Goal: Information Seeking & Learning: Learn about a topic

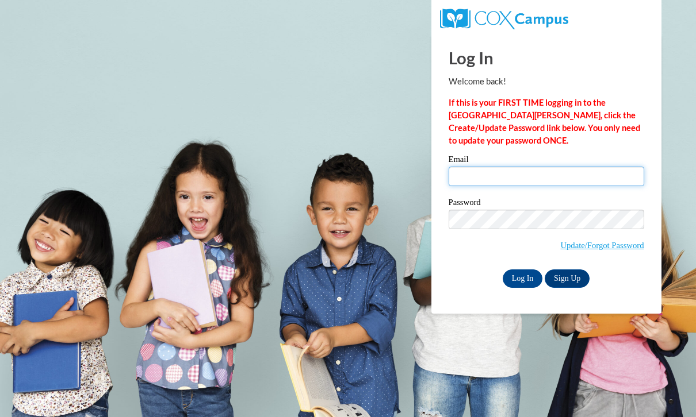
click at [462, 180] on input "Email" at bounding box center [545, 177] width 195 height 20
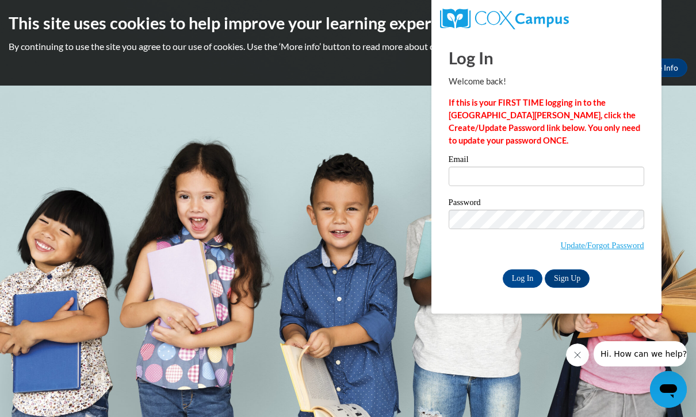
click at [374, 208] on body "This site uses cookies to help improve your learning experience. By continuing …" at bounding box center [348, 208] width 696 height 417
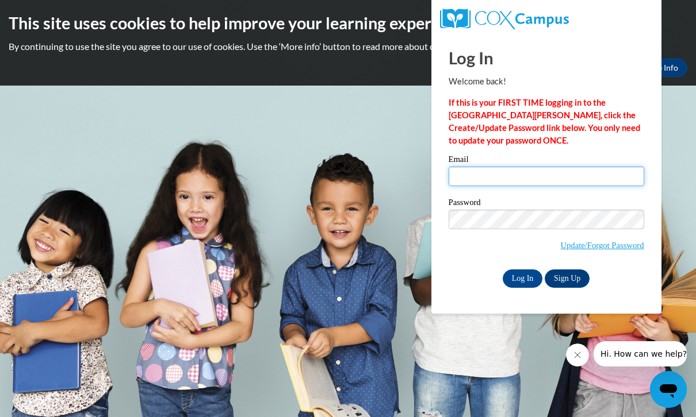
click at [456, 174] on input "Email" at bounding box center [545, 177] width 195 height 20
type input "[EMAIL_ADDRESS][DOMAIN_NAME]"
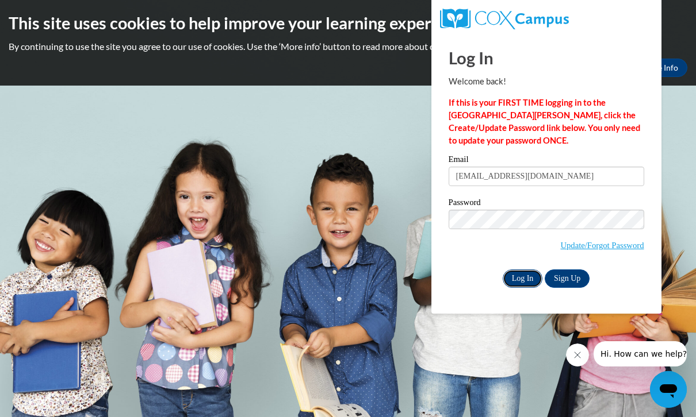
click at [512, 272] on input "Log In" at bounding box center [522, 279] width 40 height 18
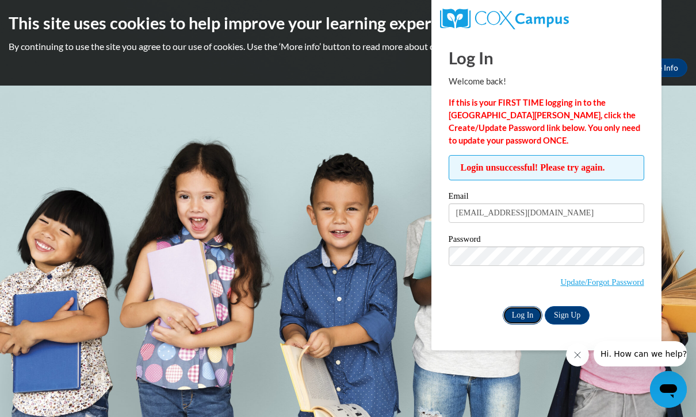
click at [505, 317] on input "Log In" at bounding box center [522, 315] width 40 height 18
click at [574, 285] on link "Update/Forgot Password" at bounding box center [601, 282] width 83 height 9
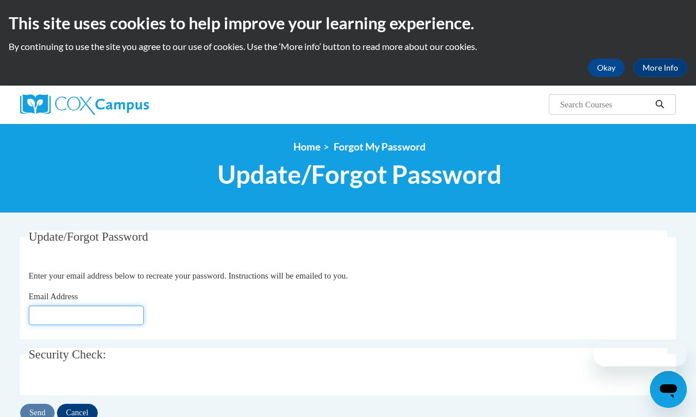
click at [39, 316] on input "Email Address" at bounding box center [86, 316] width 115 height 20
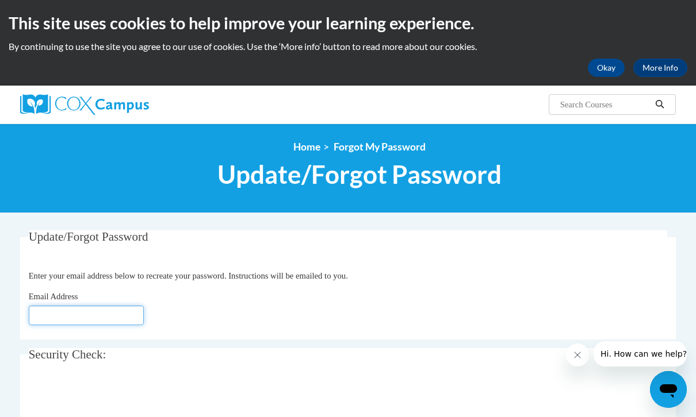
type input "[EMAIL_ADDRESS][DOMAIN_NAME]"
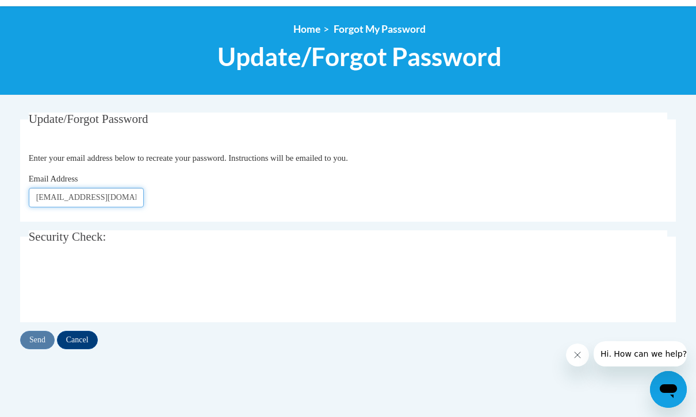
scroll to position [158, 0]
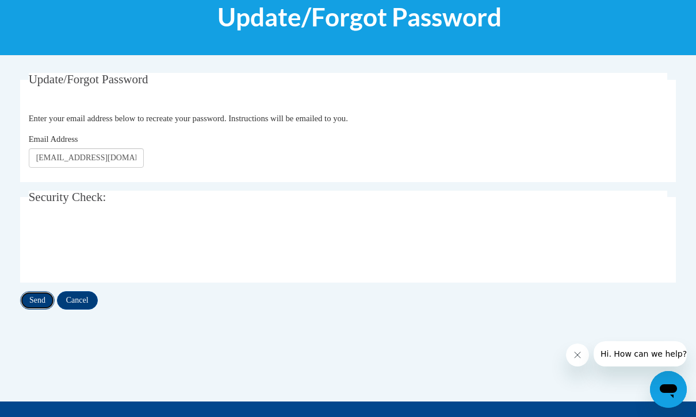
click at [36, 304] on input "Send" at bounding box center [37, 300] width 34 height 18
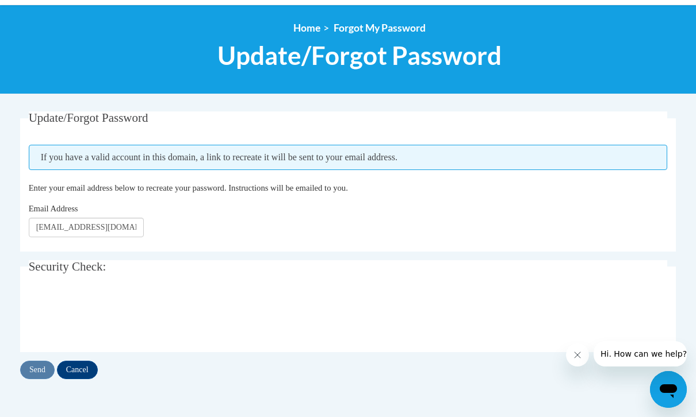
scroll to position [118, 0]
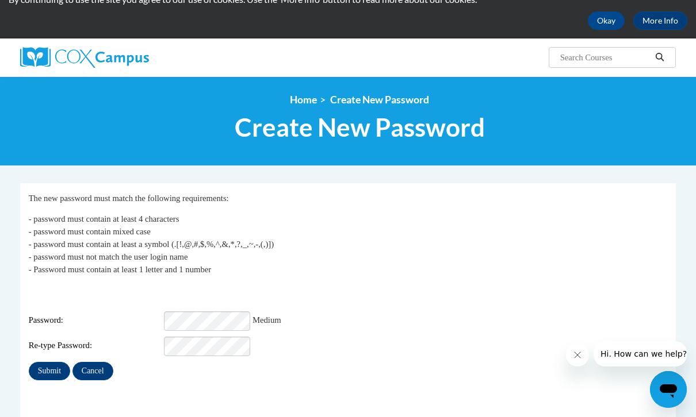
click at [257, 252] on p "- password must contain at least 4 characters - password must contain mixed cas…" at bounding box center [348, 244] width 639 height 63
click at [39, 370] on input "Submit" at bounding box center [49, 371] width 41 height 18
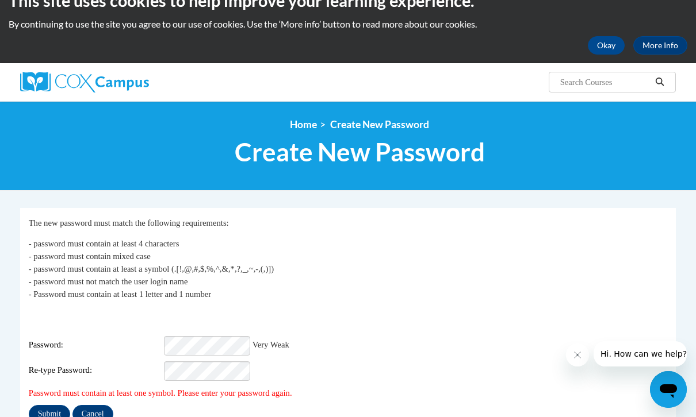
click at [268, 287] on p "- password must contain at least 4 characters - password must contain mixed cas…" at bounding box center [348, 268] width 639 height 63
click at [99, 349] on div "Login: kjone602@students.kennesaw.edu Password: Very Weak Re-type Password:" at bounding box center [348, 345] width 639 height 72
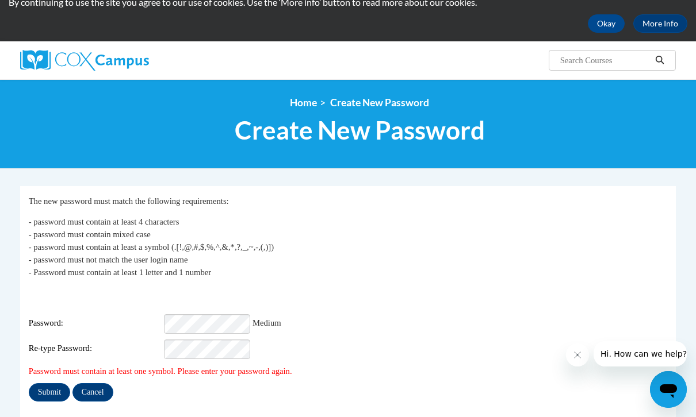
click at [226, 231] on p "- password must contain at least 4 characters - password must contain mixed cas…" at bounding box center [348, 247] width 639 height 63
click at [52, 389] on input "Submit" at bounding box center [49, 392] width 41 height 18
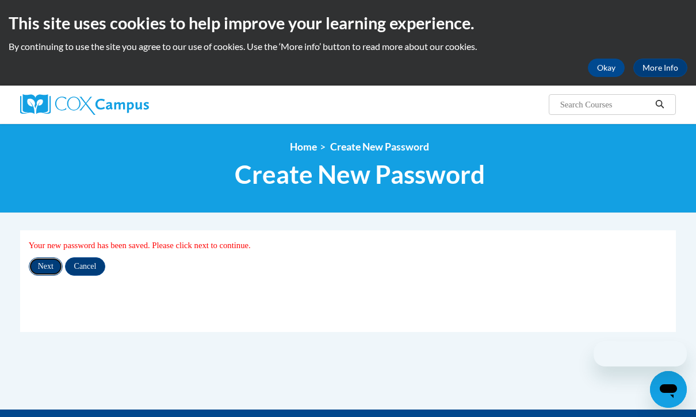
click at [51, 272] on input "Next" at bounding box center [46, 267] width 34 height 18
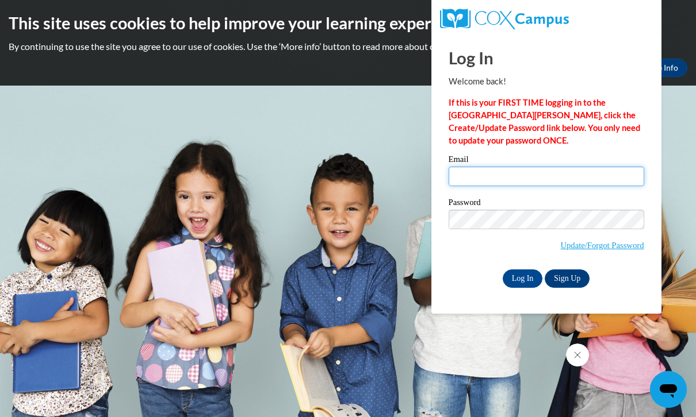
type input "[EMAIL_ADDRESS][DOMAIN_NAME]"
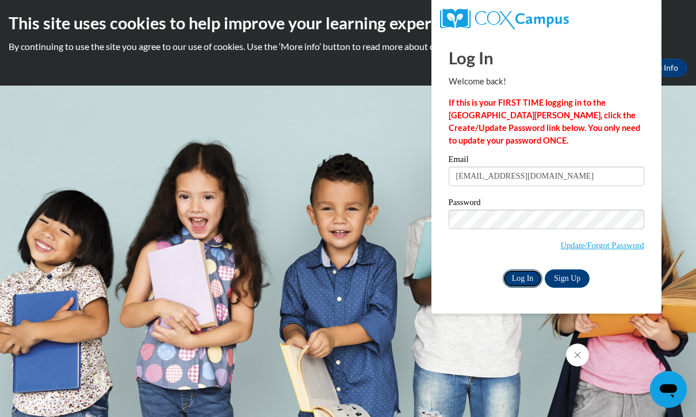
click at [516, 270] on input "Log In" at bounding box center [522, 279] width 40 height 18
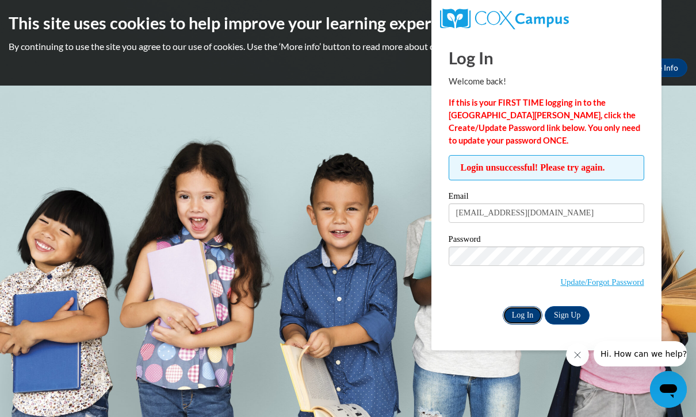
click at [519, 313] on input "Log In" at bounding box center [522, 315] width 40 height 18
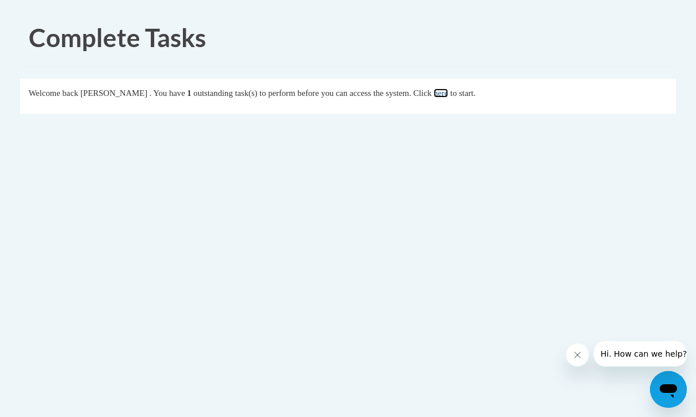
click at [448, 94] on link "here" at bounding box center [440, 93] width 14 height 9
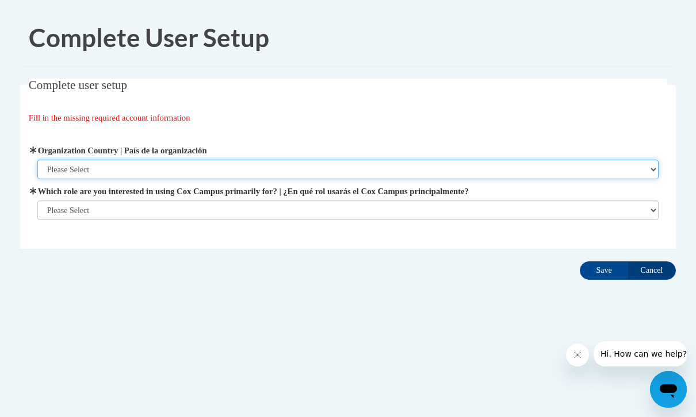
click at [409, 175] on select "Please Select United States | Estados Unidos Outside of the United States | Fue…" at bounding box center [347, 170] width 621 height 20
select select "ad49bcad-a171-4b2e-b99c-48b446064914"
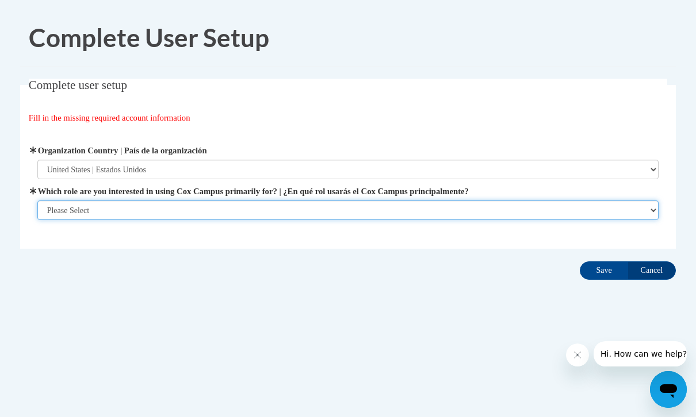
click at [390, 205] on select "Please Select College/University | Colegio/Universidad Community/Nonprofit Part…" at bounding box center [347, 211] width 621 height 20
select select "5a18ea06-2b54-4451-96f2-d152daf9eac5"
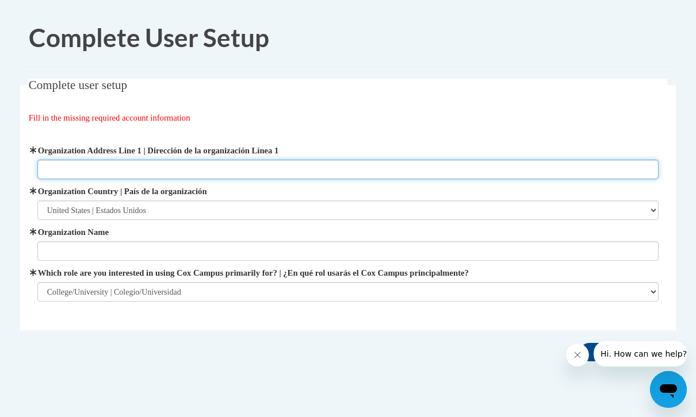
click at [364, 175] on input "Organization Address Line 1 | Dirección de la organización Línea 1" at bounding box center [347, 170] width 621 height 20
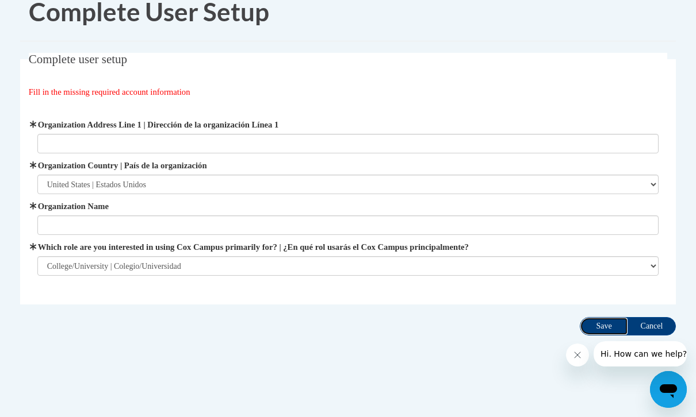
click at [585, 320] on input "Save" at bounding box center [603, 326] width 48 height 18
click at [336, 87] on div "Fill in the missing required account information" at bounding box center [348, 92] width 639 height 13
click at [283, 212] on label "Organization Name" at bounding box center [347, 206] width 621 height 13
click at [283, 216] on input "Organization Name" at bounding box center [347, 226] width 621 height 20
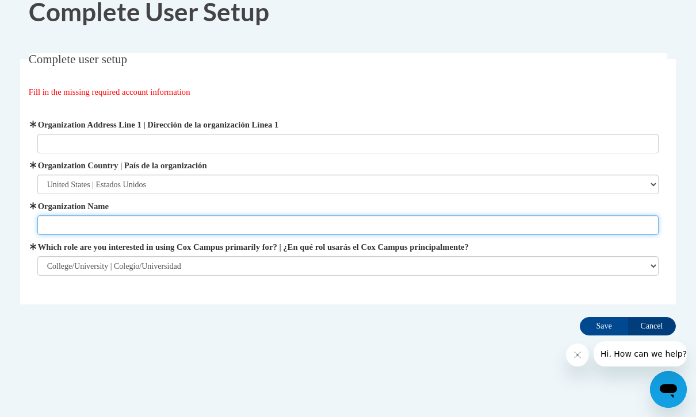
click at [282, 217] on input "Organization Name" at bounding box center [347, 226] width 621 height 20
type input "Kennesaw State University"
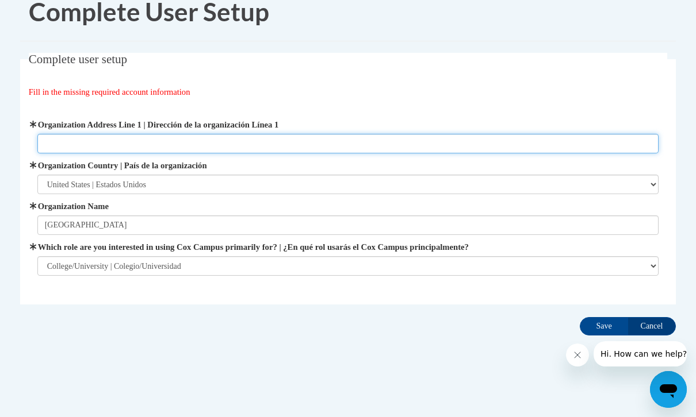
click at [260, 149] on input "Organization Address Line 1 | Dirección de la organización Línea 1" at bounding box center [347, 144] width 621 height 20
type input "Kennesaw State University"
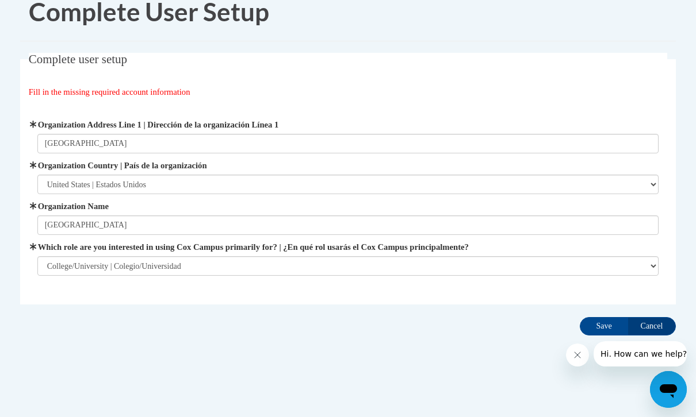
click at [277, 347] on div "Complete User Setup Complete user setup Fill in the missing required account in…" at bounding box center [347, 196] width 673 height 426
click at [598, 317] on input "Save" at bounding box center [603, 326] width 48 height 18
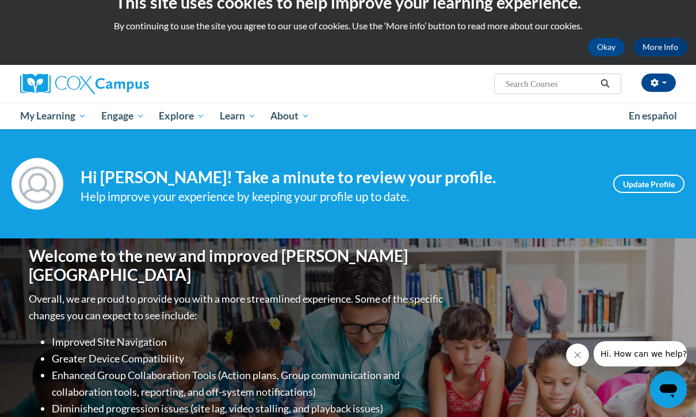
scroll to position [13, 0]
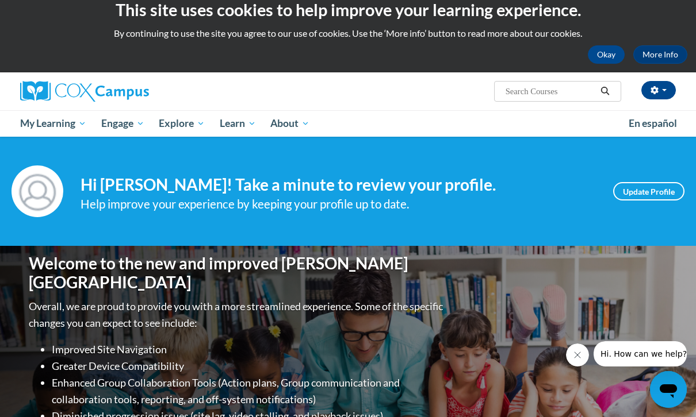
click at [543, 91] on input "Search..." at bounding box center [550, 92] width 92 height 14
paste input "Meaningful Read Alouds for Vocabulary and Oral Language Comprehension"
type input "Meaningful Read Alouds for Vocabulary and Oral Language Comprehension"
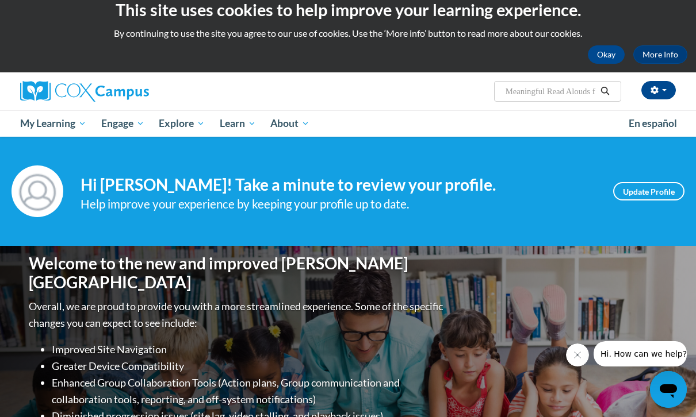
click at [602, 94] on icon "Search" at bounding box center [605, 91] width 10 height 9
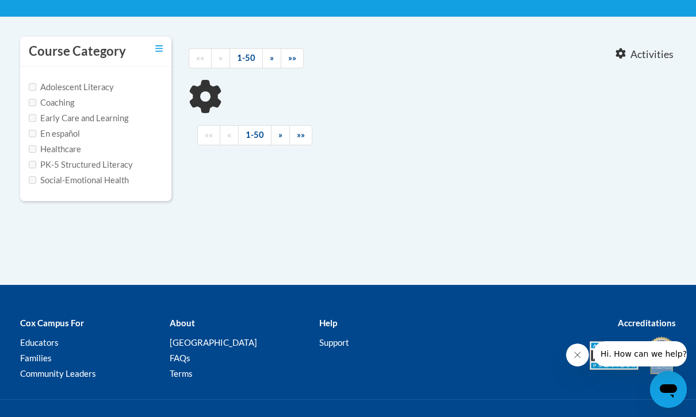
type input "Meaningful Read Alouds for Vocabulary and Oral Language Comprehension"
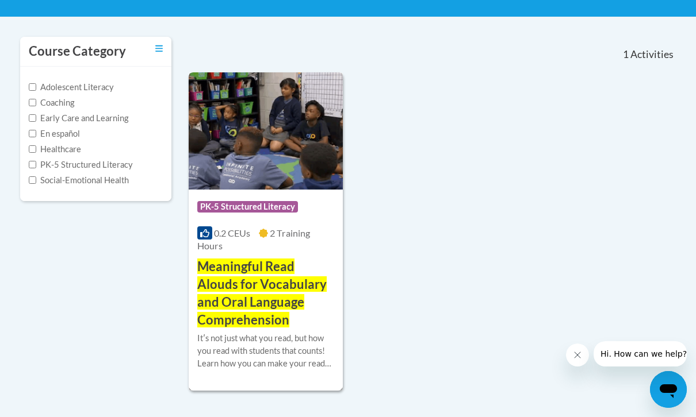
click at [302, 277] on span "Meaningful Read Alouds for Vocabulary and Oral Language Comprehension" at bounding box center [261, 293] width 129 height 68
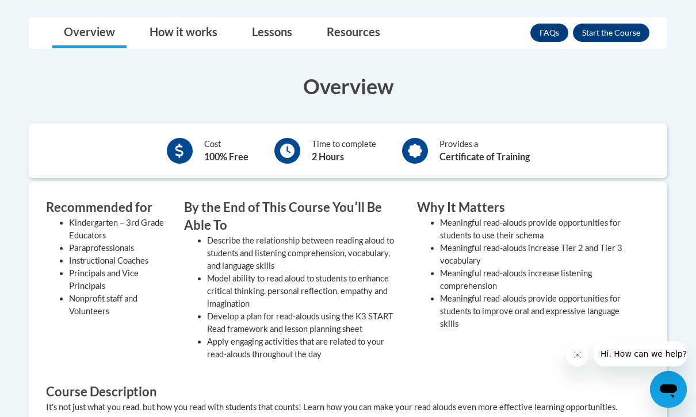
scroll to position [354, 0]
